Goal: Contribute content: Contribute content

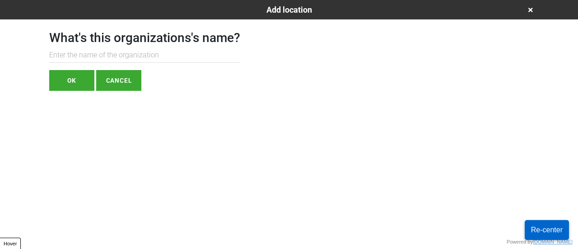
click at [99, 46] on div "What's this organizations's name? OK CANCEL" at bounding box center [144, 54] width 191 height 71
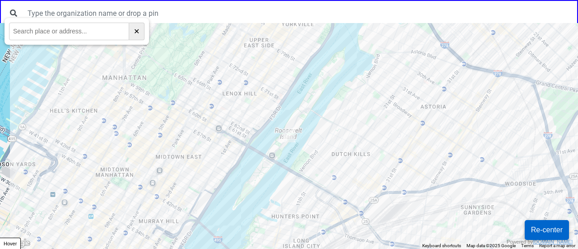
click at [416, 135] on div at bounding box center [289, 136] width 578 height 226
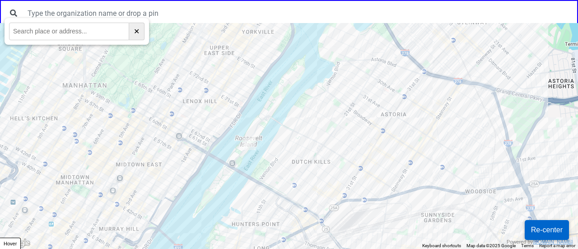
click at [380, 126] on div at bounding box center [289, 136] width 578 height 226
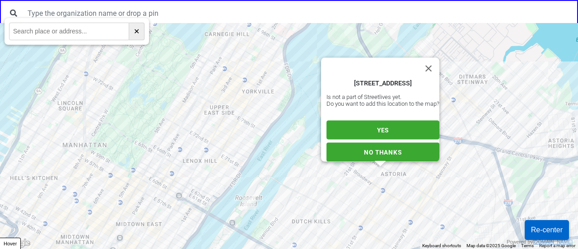
click at [369, 124] on button "YES" at bounding box center [382, 130] width 113 height 19
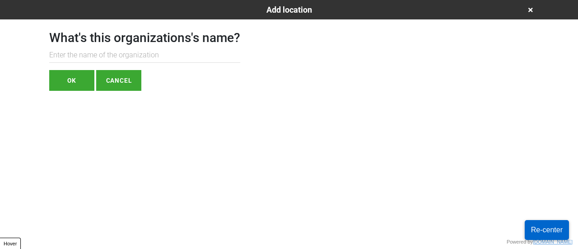
click at [126, 58] on input "text" at bounding box center [144, 55] width 191 height 15
click at [90, 76] on button "OK" at bounding box center [71, 80] width 45 height 21
click at [531, 11] on icon at bounding box center [530, 10] width 5 height 5
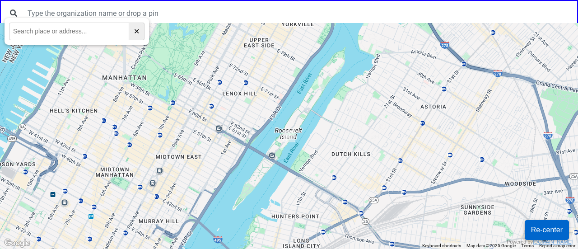
click at [344, 151] on div at bounding box center [289, 136] width 578 height 226
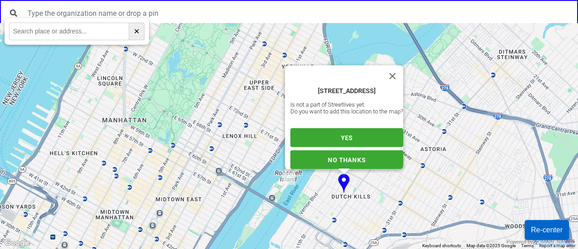
click at [342, 122] on div "12-07 38th Ave, Long Island City, NY 11101, USA Is not a part of Streetlives ye…" at bounding box center [346, 128] width 113 height 82
click at [341, 134] on span "YES" at bounding box center [347, 137] width 12 height 7
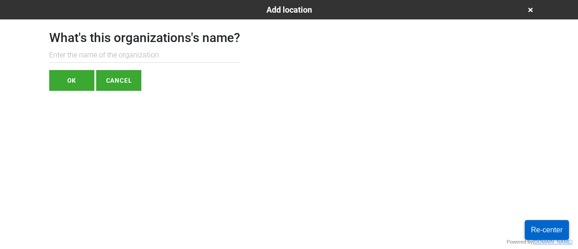
click at [120, 50] on input "text" at bounding box center [144, 55] width 191 height 15
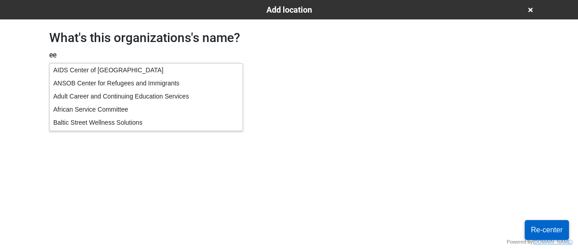
type input "ee"
click at [72, 73] on div "AIDS Center of Queens County" at bounding box center [146, 70] width 193 height 13
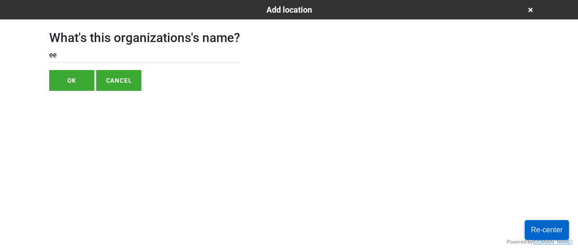
click at [72, 77] on button "OK" at bounding box center [71, 80] width 45 height 21
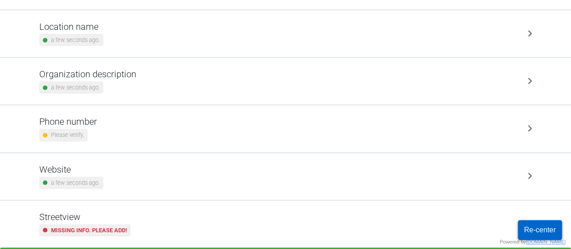
scroll to position [172, 0]
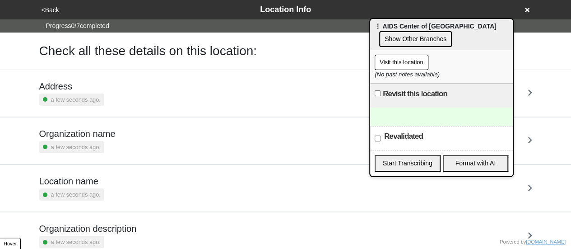
click at [527, 9] on icon at bounding box center [527, 10] width 5 height 5
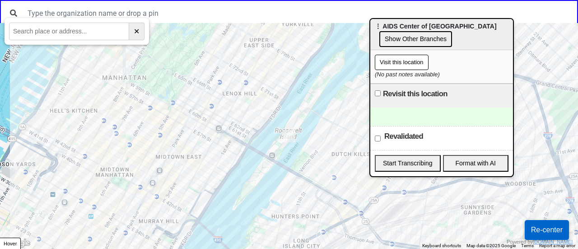
paste input "3521 Church Ave, Brooklyn, NY,11203"
type input "3521 Church Ave, Brooklyn, NY,11203"
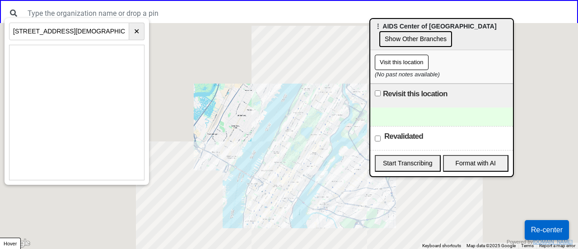
drag, startPoint x: 290, startPoint y: 196, endPoint x: 276, endPoint y: 20, distance: 176.2
click at [276, 0] on div "← Move left → Move right ↑ Move up ↓ Move down + Zoom in - Zoom out Home Jump l…" at bounding box center [289, 0] width 578 height 0
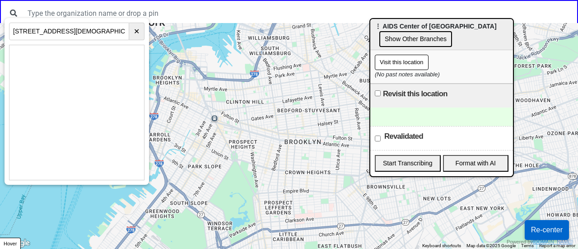
drag, startPoint x: 323, startPoint y: 186, endPoint x: 309, endPoint y: 159, distance: 30.7
click at [311, 144] on div at bounding box center [289, 136] width 578 height 226
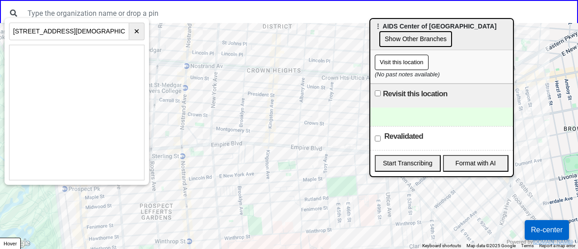
drag, startPoint x: 348, startPoint y: 173, endPoint x: 291, endPoint y: 262, distance: 106.0
click at [291, 0] on html "← Move left → Move right ↑ Move up ↓ Move down + Zoom in - Zoom out Home Jump l…" at bounding box center [289, 0] width 578 height 0
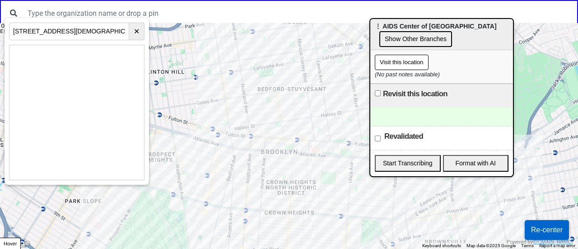
drag, startPoint x: 283, startPoint y: 136, endPoint x: 141, endPoint y: 83, distance: 151.6
click at [288, 117] on div at bounding box center [289, 136] width 578 height 226
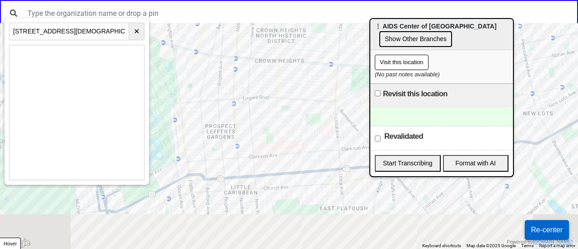
drag, startPoint x: 263, startPoint y: 197, endPoint x: 252, endPoint y: 81, distance: 117.1
click at [252, 81] on div at bounding box center [289, 136] width 578 height 226
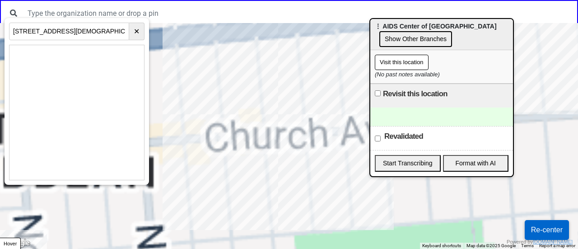
click at [264, 143] on div at bounding box center [289, 136] width 578 height 226
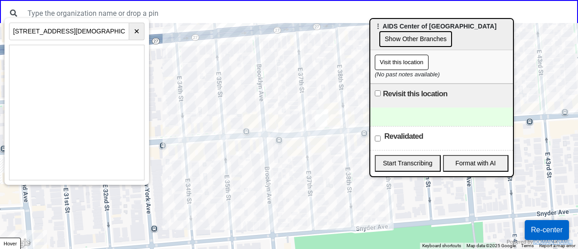
click at [256, 115] on div at bounding box center [289, 136] width 578 height 226
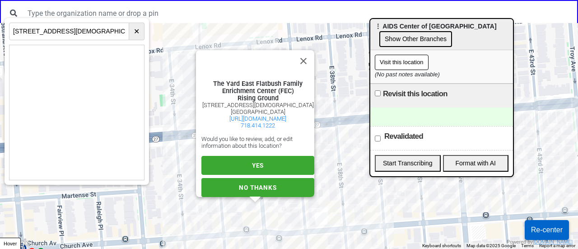
scroll to position [15, 0]
click at [252, 164] on span "YES" at bounding box center [258, 165] width 12 height 7
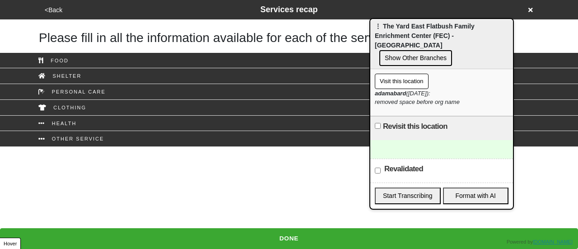
click at [44, 11] on button "<Back" at bounding box center [53, 10] width 23 height 10
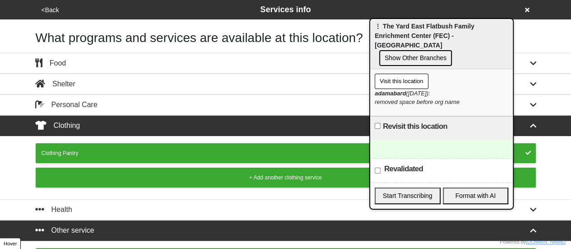
click at [49, 8] on button "<Back" at bounding box center [50, 10] width 23 height 10
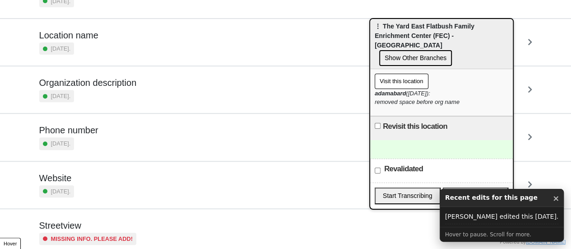
scroll to position [172, 0]
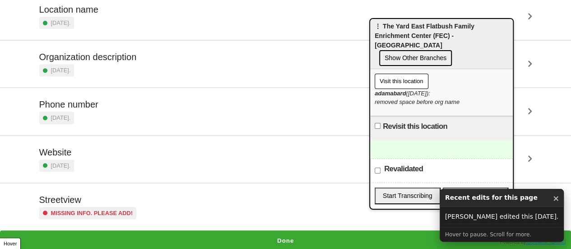
click at [85, 207] on div "Missing info. Please add!" at bounding box center [88, 213] width 98 height 12
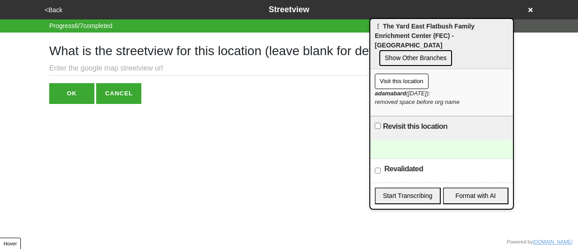
click at [107, 68] on input "text" at bounding box center [226, 68] width 355 height 15
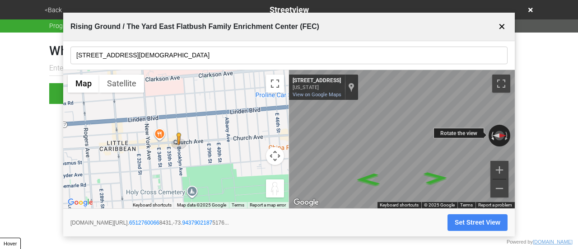
click at [481, 137] on div "← Move left → Move right ↑ Move up ↓ Move down + Zoom in - Zoom out [STREET_ADD…" at bounding box center [402, 139] width 226 height 139
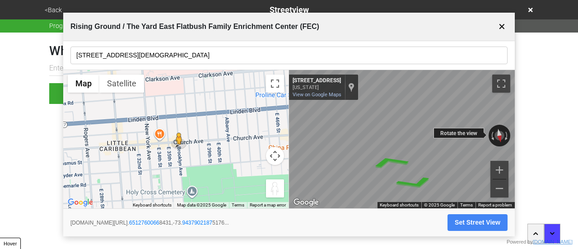
click at [483, 133] on div "← Move left → Move right ↑ Move up ↓ Move down + Zoom in - Zoom out [STREET_ADD…" at bounding box center [402, 139] width 226 height 139
click at [498, 125] on div "← Move left → Move right ↑ Move up ↓ Move down + Zoom in - Zoom out [STREET_ADD…" at bounding box center [402, 139] width 226 height 139
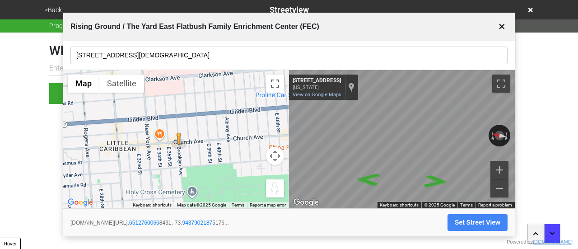
click at [117, 53] on input "[STREET_ADDRESS][DEMOGRAPHIC_DATA]" at bounding box center [288, 56] width 437 height 18
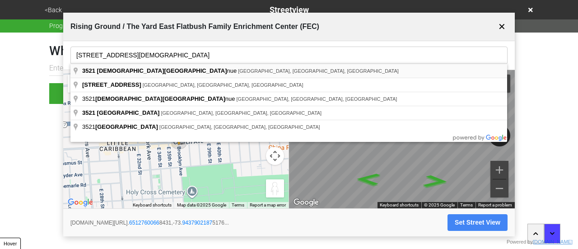
type input "[STREET_ADDRESS][DEMOGRAPHIC_DATA]"
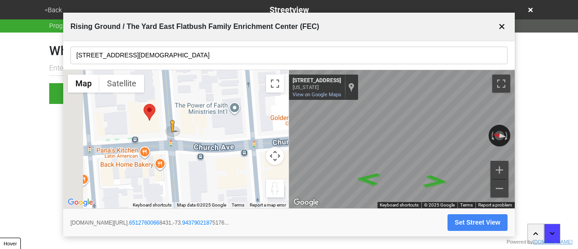
drag, startPoint x: 178, startPoint y: 143, endPoint x: 210, endPoint y: 155, distance: 33.9
click at [214, 162] on div "To activate drag with keyboard, press Alt + Enter. Once in keyboard drag state,…" at bounding box center [175, 139] width 225 height 139
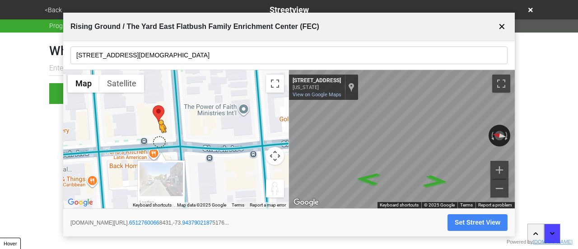
drag, startPoint x: 179, startPoint y: 132, endPoint x: 158, endPoint y: 146, distance: 25.8
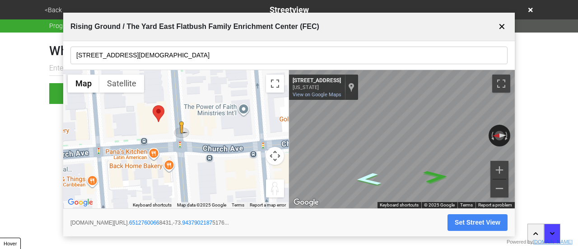
click at [364, 176] on icon "Go North, Brooklyn Ave" at bounding box center [368, 178] width 47 height 19
click at [441, 174] on icon "Go South, Brooklyn Ave" at bounding box center [435, 176] width 47 height 19
click at [440, 173] on icon "Go South, Brooklyn Ave" at bounding box center [436, 176] width 46 height 19
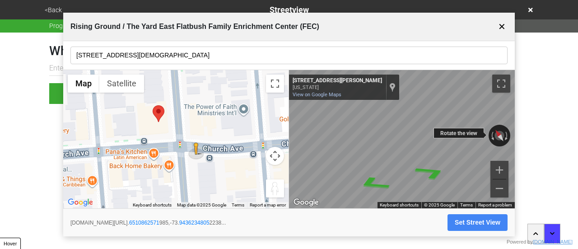
click at [497, 144] on div "← Move left → Move right ↑ Move up ↓ Move down + Zoom in - Zoom out [STREET_ADD…" at bounding box center [402, 139] width 226 height 139
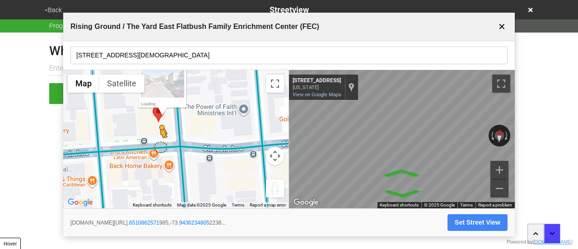
drag, startPoint x: 196, startPoint y: 145, endPoint x: 161, endPoint y: 148, distance: 35.3
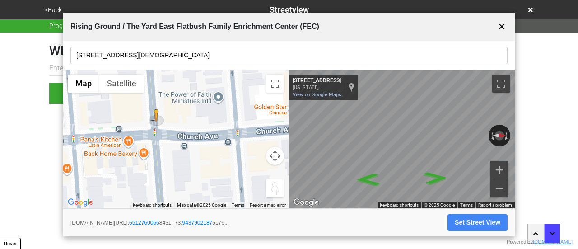
drag, startPoint x: 151, startPoint y: 140, endPoint x: 176, endPoint y: 135, distance: 25.3
click at [194, 147] on div "To activate drag with keyboard, press Alt + Enter. Once in keyboard drag state,…" at bounding box center [175, 139] width 225 height 139
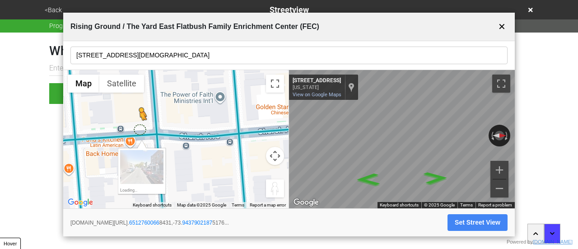
drag, startPoint x: 155, startPoint y: 121, endPoint x: 135, endPoint y: 133, distance: 23.9
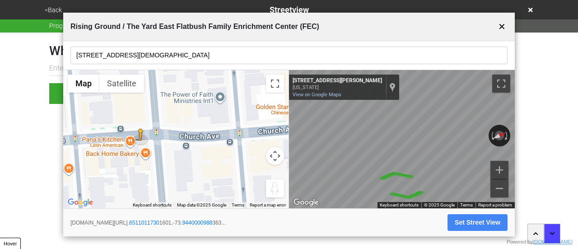
click at [173, 153] on div "← Move left → Move right ↑ Move up ↓ Move down + Zoom in - Zoom out Home Jump l…" at bounding box center [289, 139] width 452 height 139
click at [280, 172] on div "← Move left → Move right ↑ Move up ↓ Move down + Zoom in - Zoom out Home Jump l…" at bounding box center [289, 139] width 452 height 139
click at [469, 218] on button "Set Street View" at bounding box center [478, 222] width 60 height 17
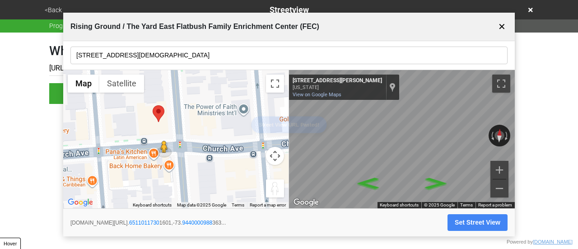
type input "[URL][DOMAIN_NAME]"
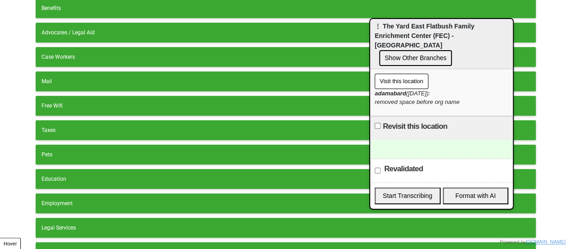
scroll to position [313, 0]
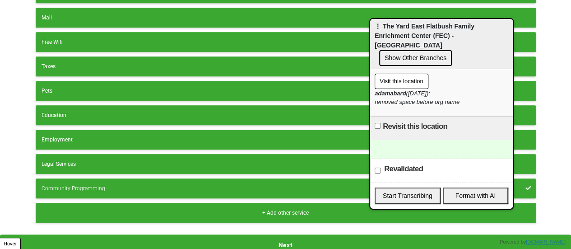
click at [299, 234] on button "Next" at bounding box center [285, 244] width 571 height 21
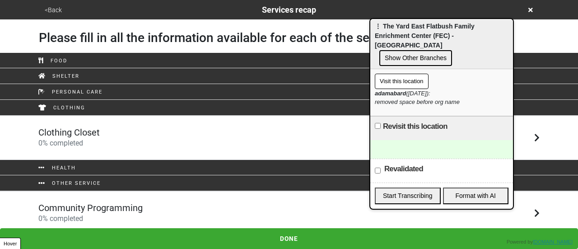
click at [52, 10] on button "<Back" at bounding box center [53, 10] width 23 height 10
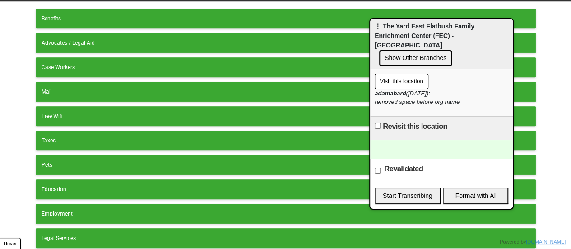
scroll to position [313, 0]
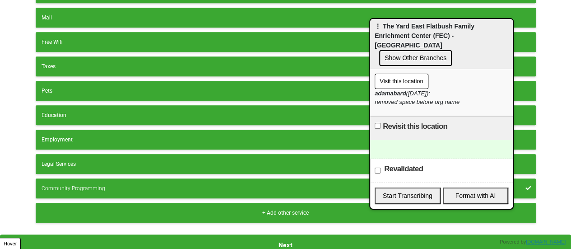
click at [96, 209] on div "+ Add other service" at bounding box center [286, 213] width 489 height 8
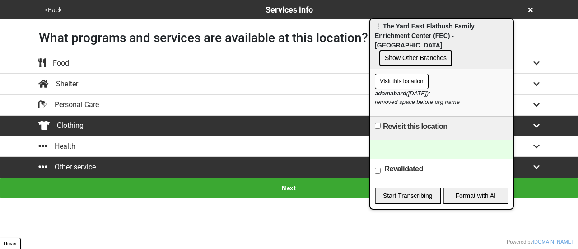
drag, startPoint x: 80, startPoint y: 141, endPoint x: 79, endPoint y: 148, distance: 6.6
click at [80, 141] on div "Health" at bounding box center [289, 146] width 515 height 11
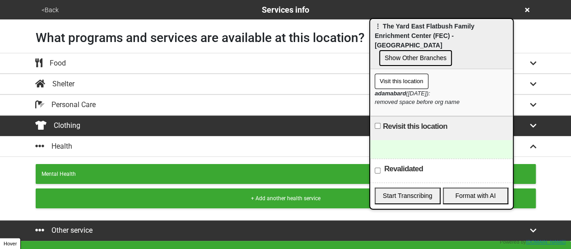
click at [81, 170] on div "Mental Health" at bounding box center [286, 174] width 489 height 8
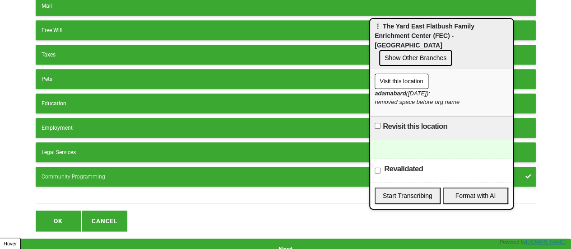
scroll to position [329, 0]
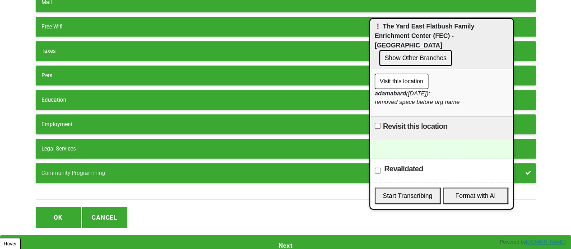
click at [172, 235] on button "Next" at bounding box center [285, 245] width 571 height 21
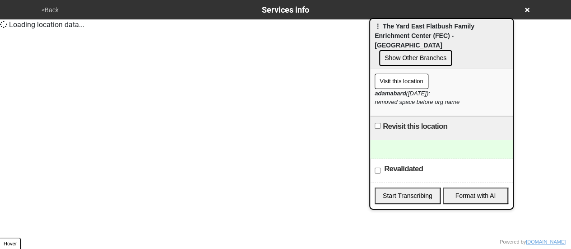
scroll to position [0, 0]
